Goal: Task Accomplishment & Management: Manage account settings

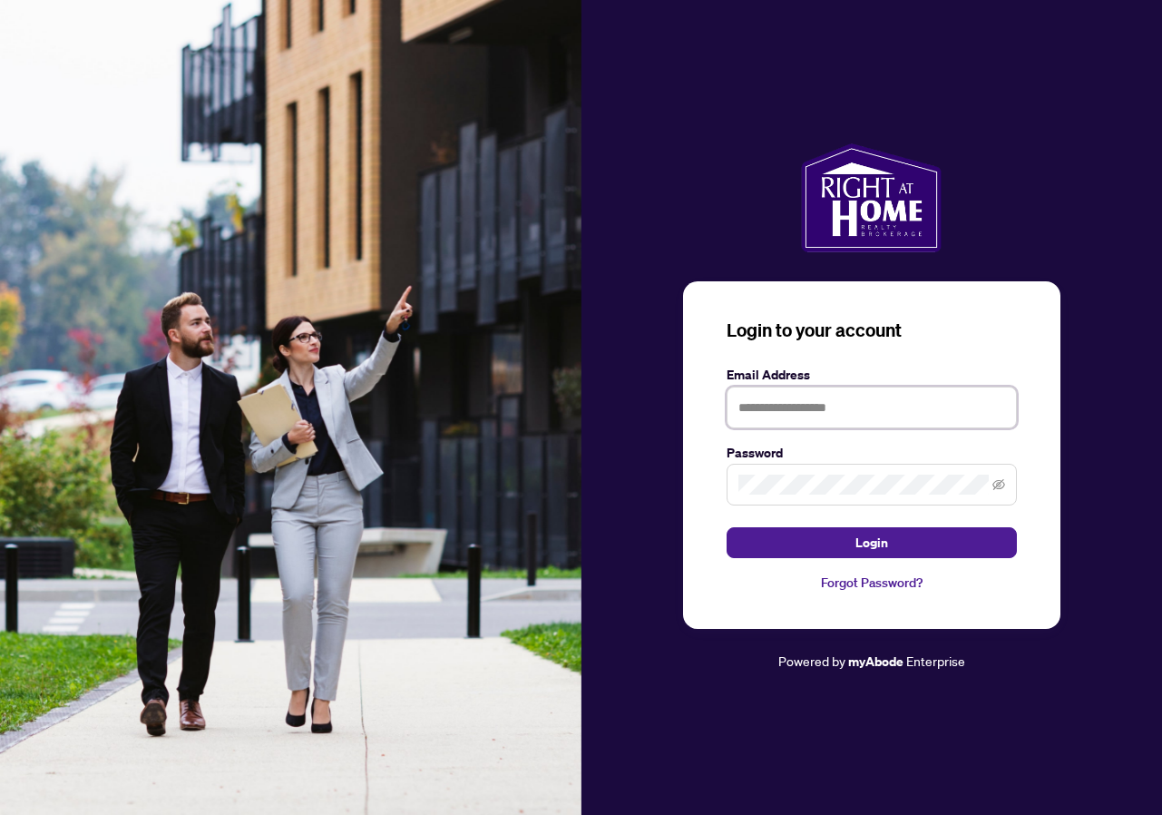
type input "**********"
click at [871, 542] on button "Login" at bounding box center [872, 542] width 290 height 31
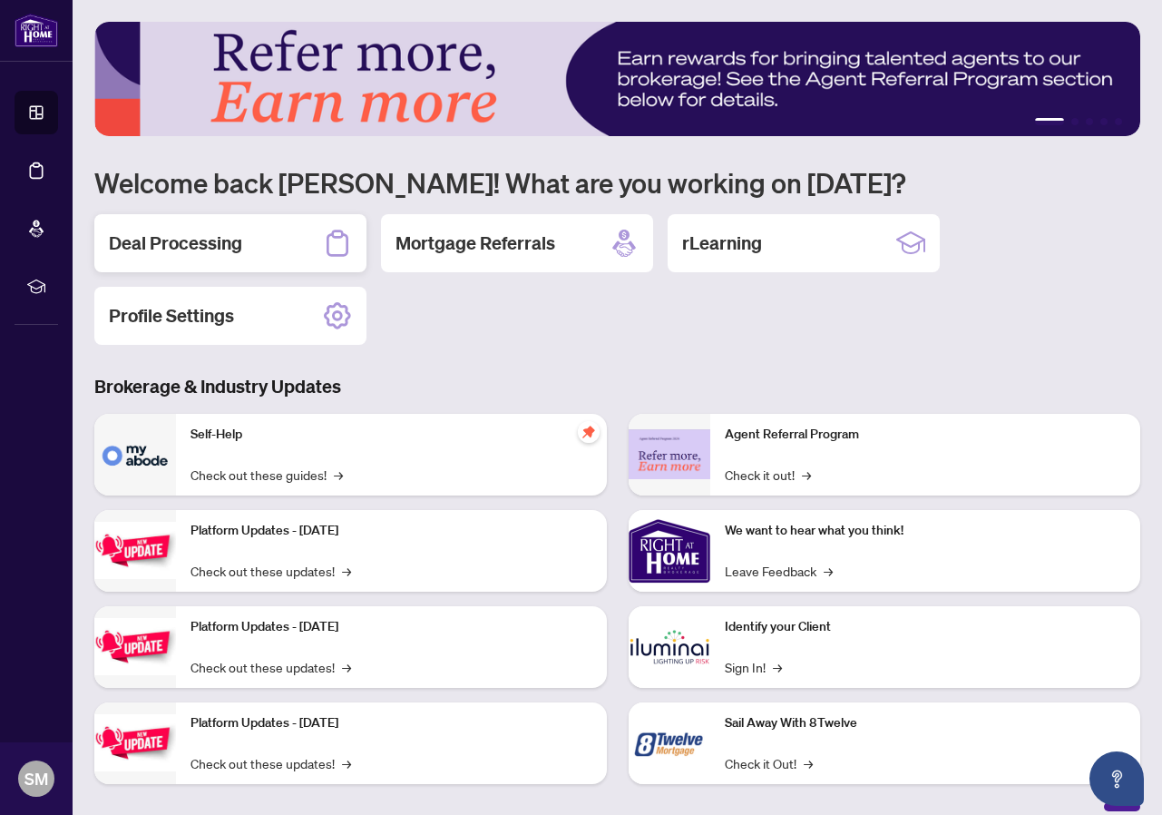
click at [234, 242] on h2 "Deal Processing" at bounding box center [175, 242] width 133 height 25
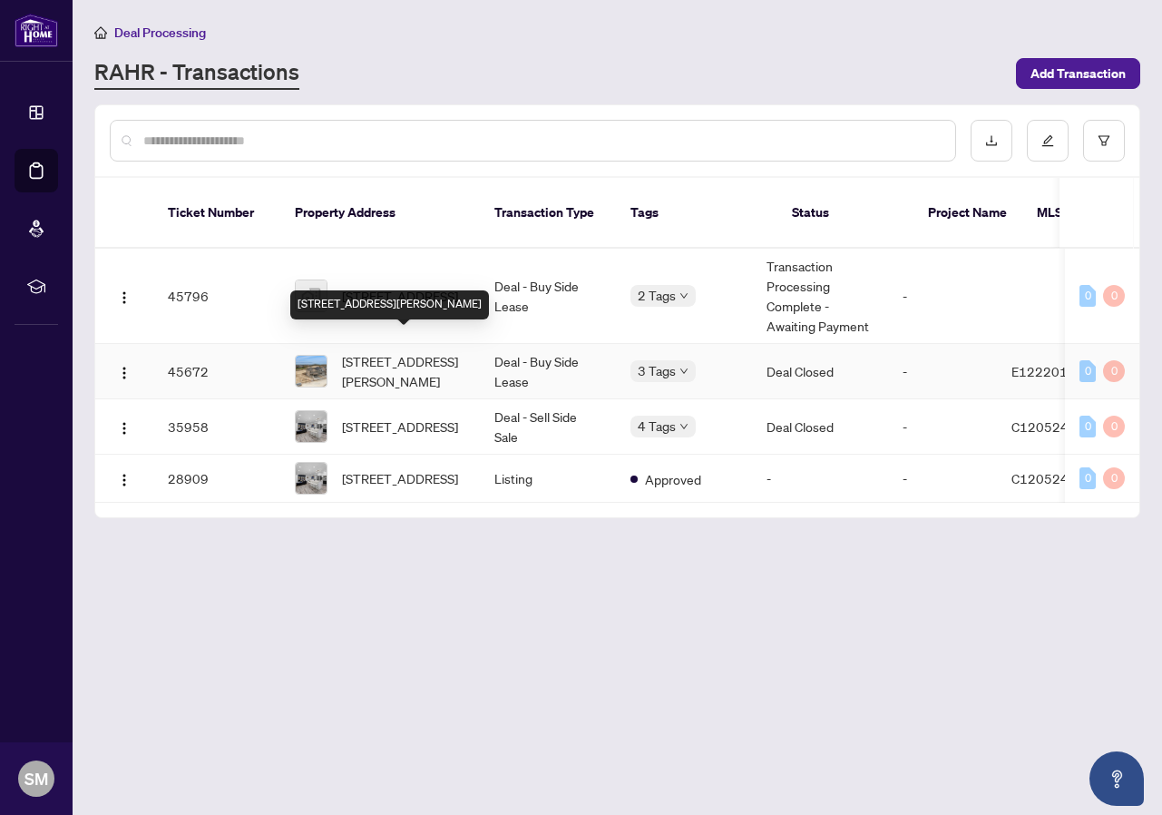
click at [396, 351] on span "[STREET_ADDRESS][PERSON_NAME]" at bounding box center [403, 371] width 123 height 40
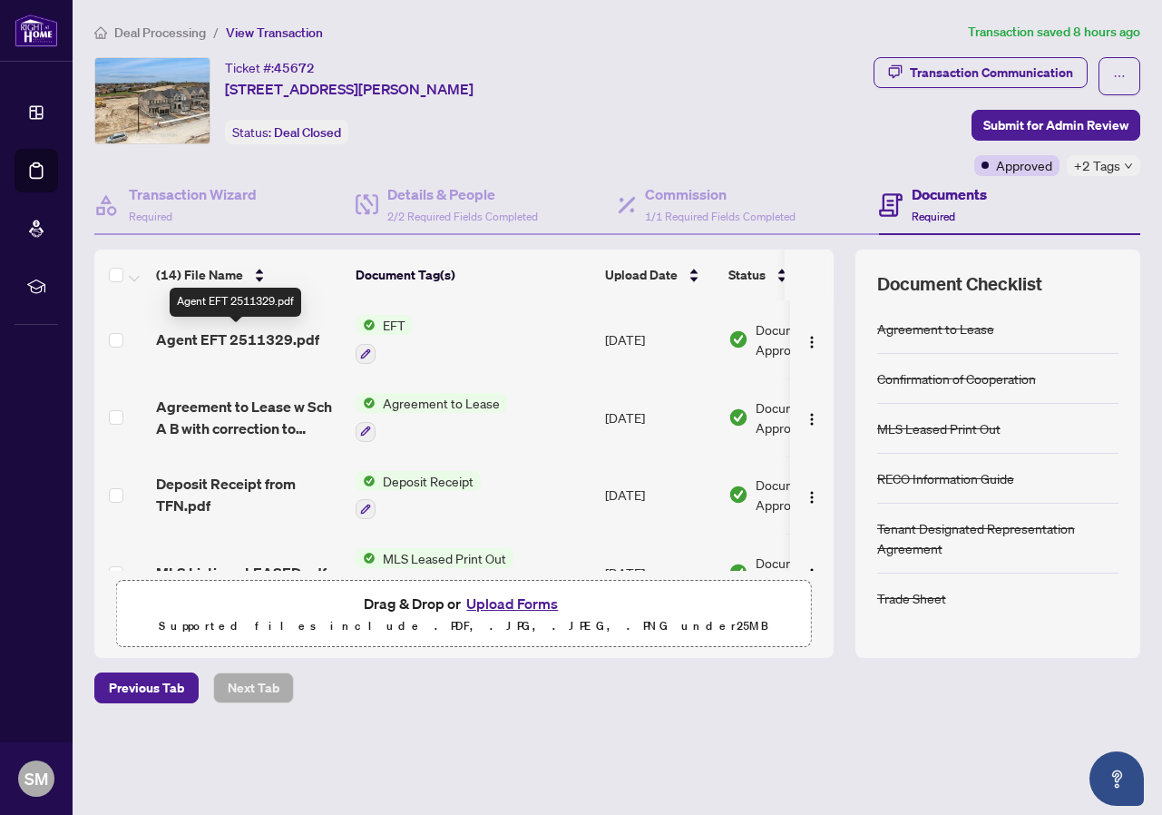
click at [279, 337] on span "Agent EFT 2511329.pdf" at bounding box center [237, 339] width 163 height 22
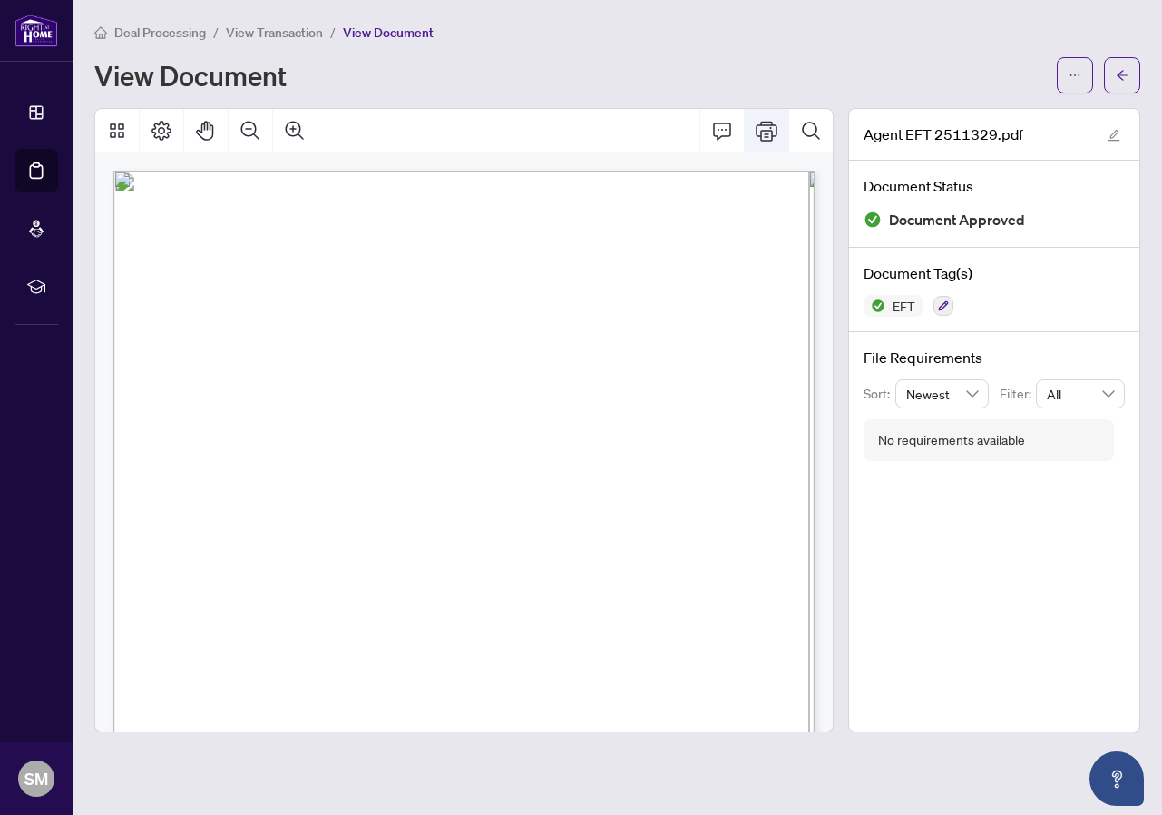
click at [766, 131] on icon "Print" at bounding box center [767, 131] width 22 height 22
click at [764, 127] on icon "Print" at bounding box center [767, 131] width 22 height 22
click at [163, 28] on span "Deal Processing" at bounding box center [160, 32] width 92 height 16
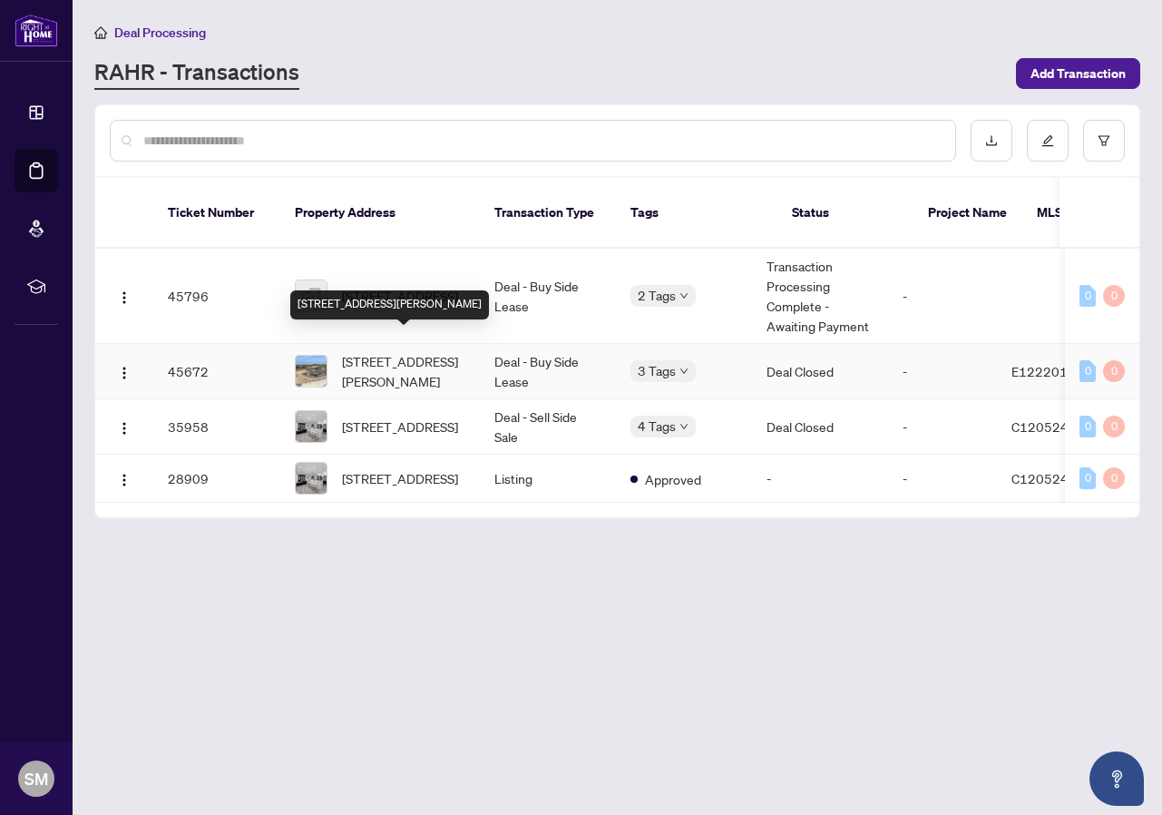
click at [374, 351] on span "[STREET_ADDRESS][PERSON_NAME]" at bounding box center [403, 371] width 123 height 40
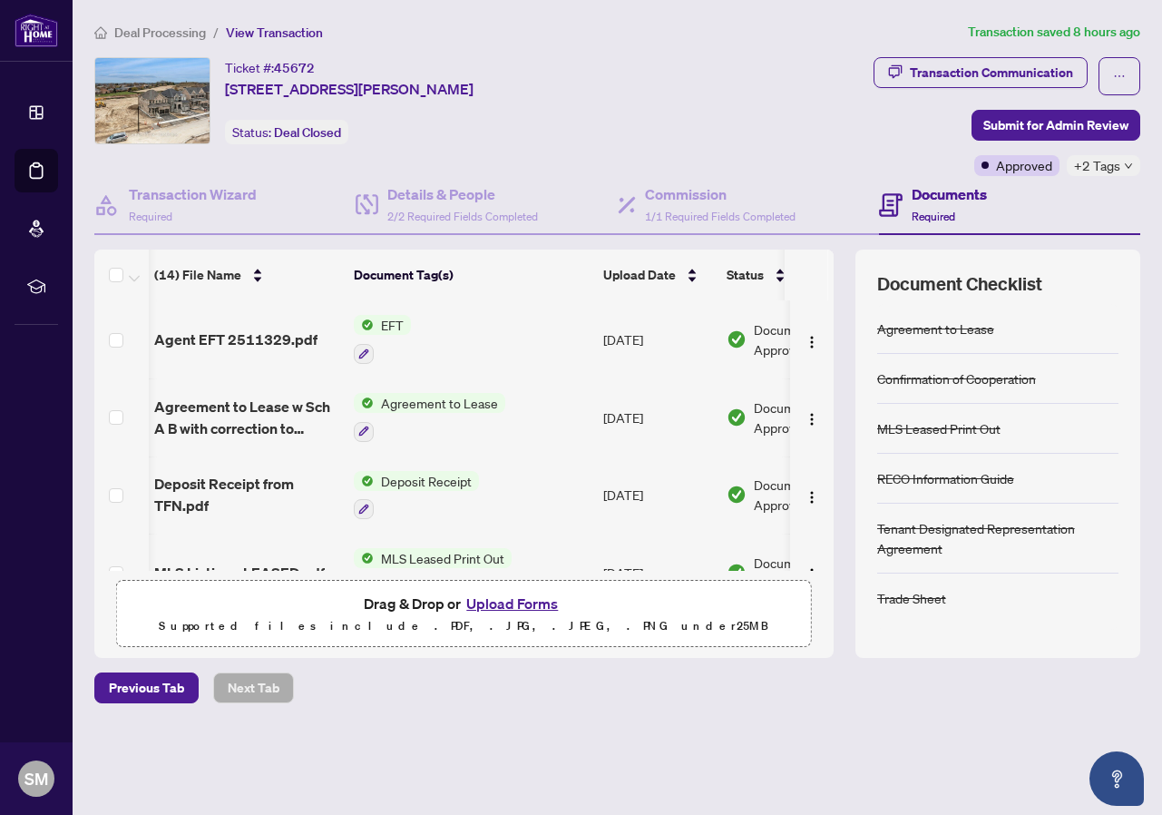
click at [146, 34] on span "Deal Processing" at bounding box center [160, 32] width 92 height 16
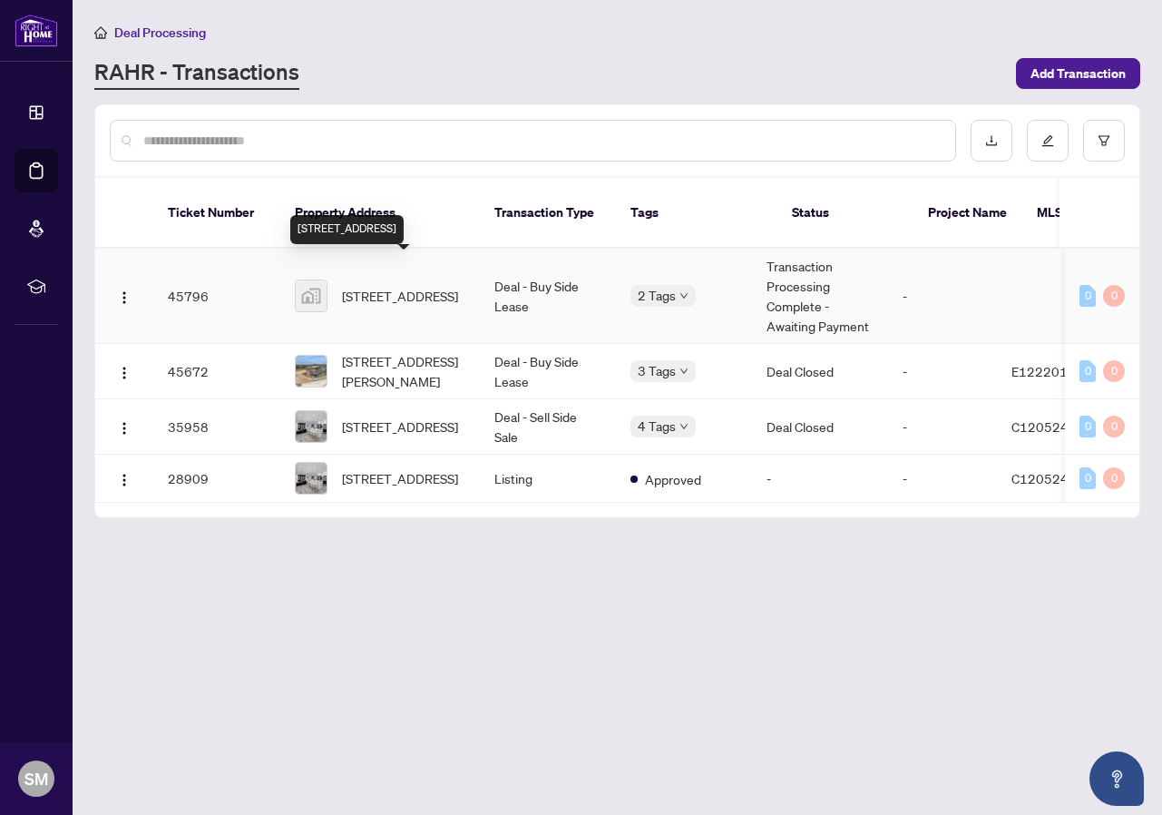
click at [367, 286] on span "[STREET_ADDRESS]" at bounding box center [400, 296] width 116 height 20
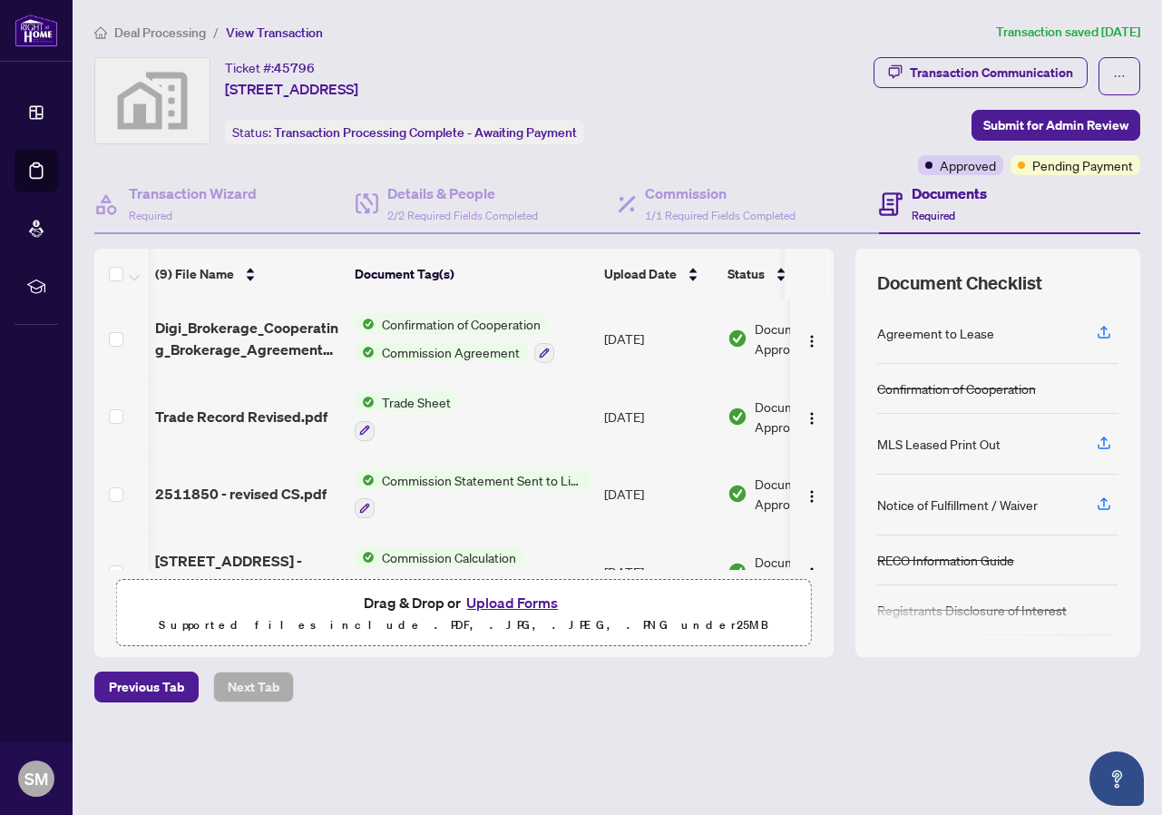
scroll to position [0, 1]
